Goal: Transaction & Acquisition: Purchase product/service

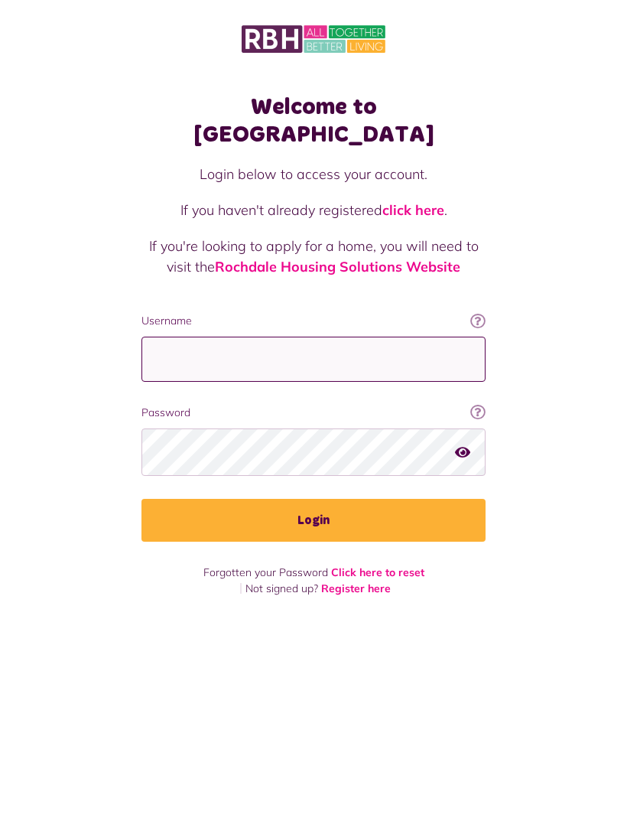
click at [183, 337] on input "Username" at bounding box center [314, 359] width 344 height 45
type input "**********"
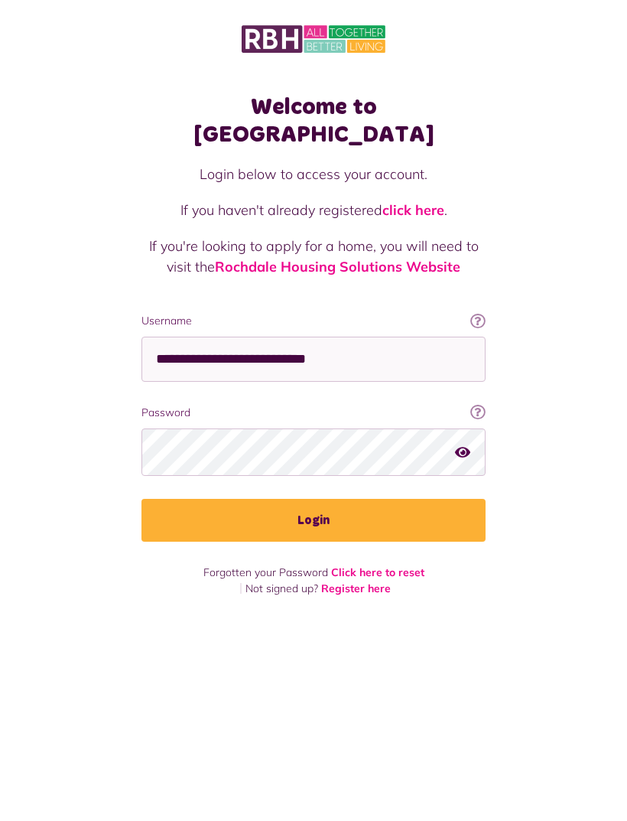
click at [464, 499] on button "Login" at bounding box center [314, 520] width 344 height 43
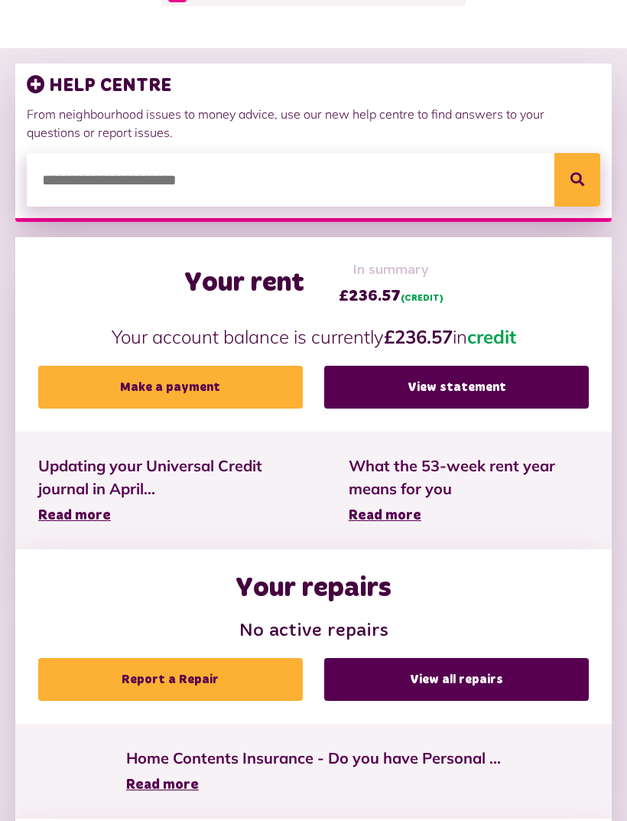
scroll to position [139, 0]
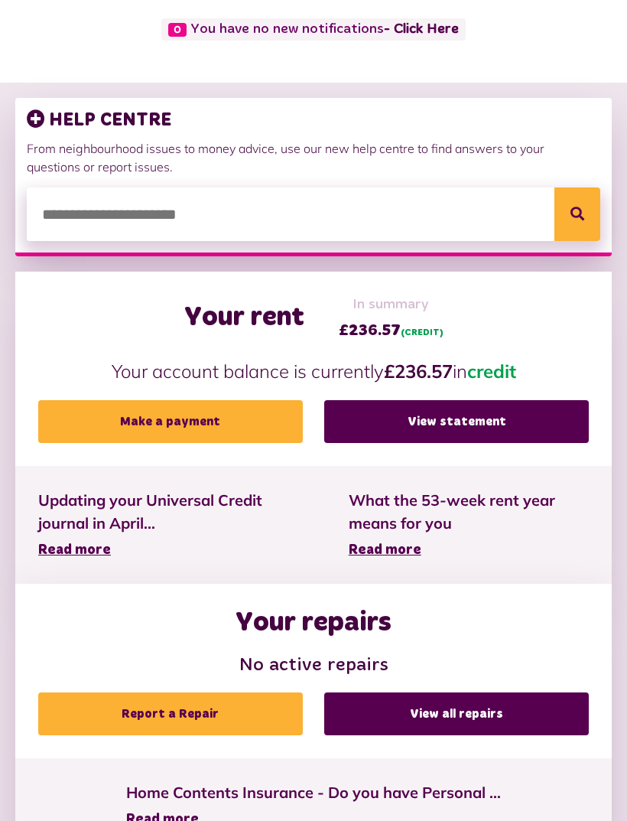
click at [155, 408] on link "Make a payment" at bounding box center [170, 421] width 265 height 43
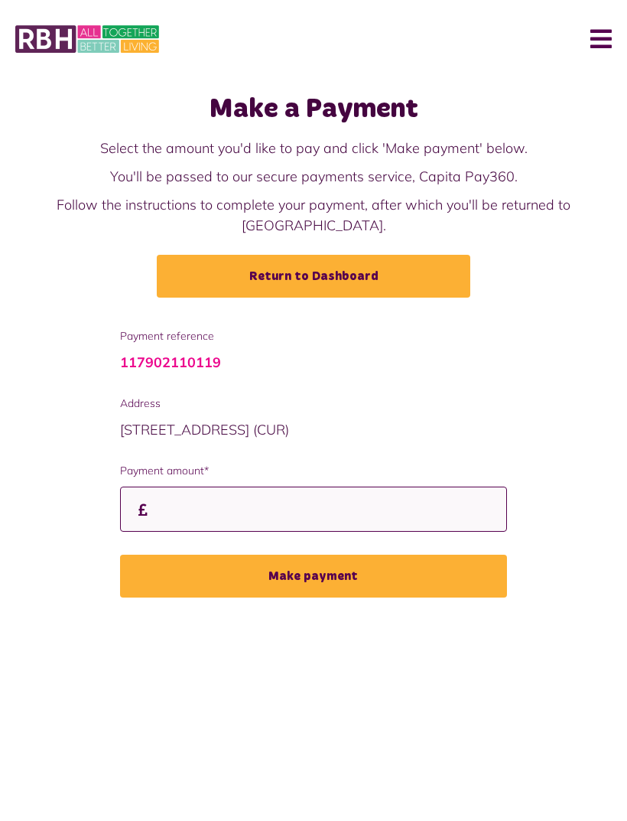
click at [190, 493] on input "Payment amount*" at bounding box center [314, 508] width 388 height 45
type input "***"
click at [577, 281] on div "Make a Payment Select the amount you'd like to pay and click 'Make payment' bel…" at bounding box center [313, 203] width 597 height 220
click at [161, 561] on button "Make payment" at bounding box center [314, 576] width 388 height 43
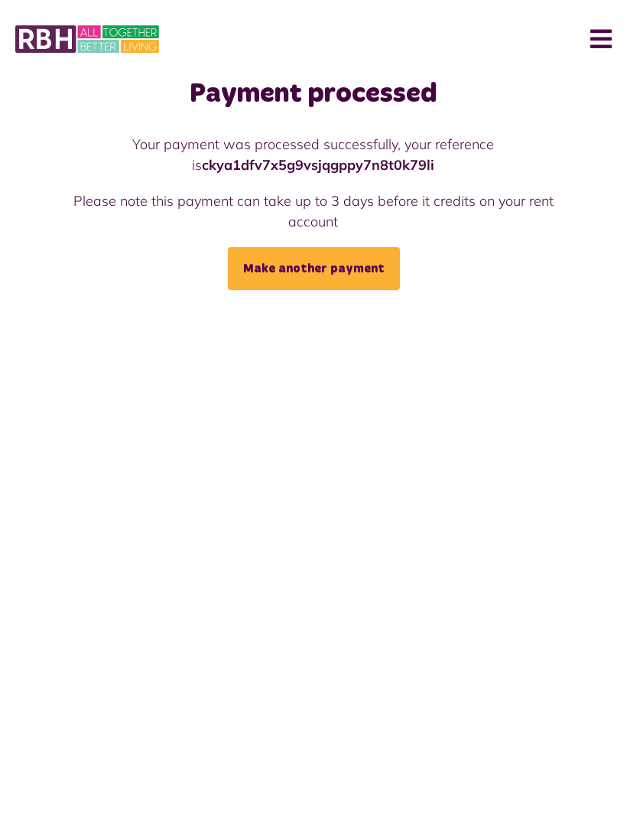
click at [57, 41] on img at bounding box center [87, 39] width 144 height 32
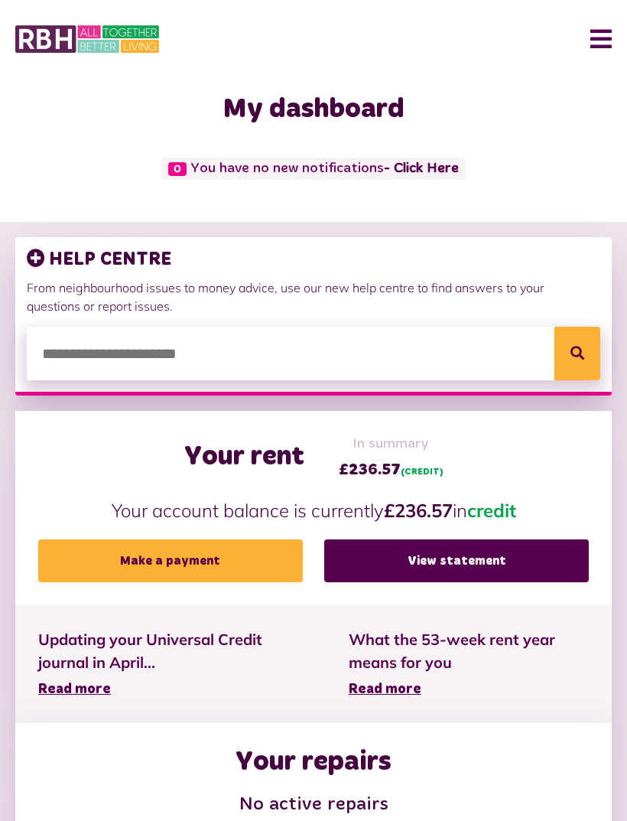
click at [526, 565] on link "View statement" at bounding box center [456, 560] width 265 height 43
